Goal: Navigation & Orientation: Go to known website

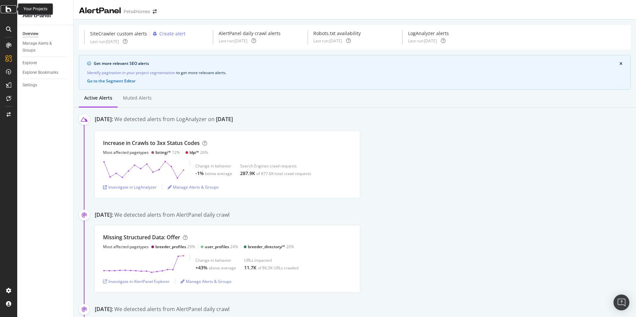
click at [2, 10] on div at bounding box center [9, 9] width 16 height 8
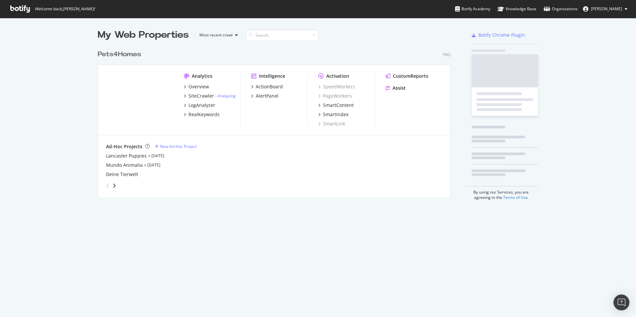
scroll to position [312, 626]
